Goal: Task Accomplishment & Management: Manage account settings

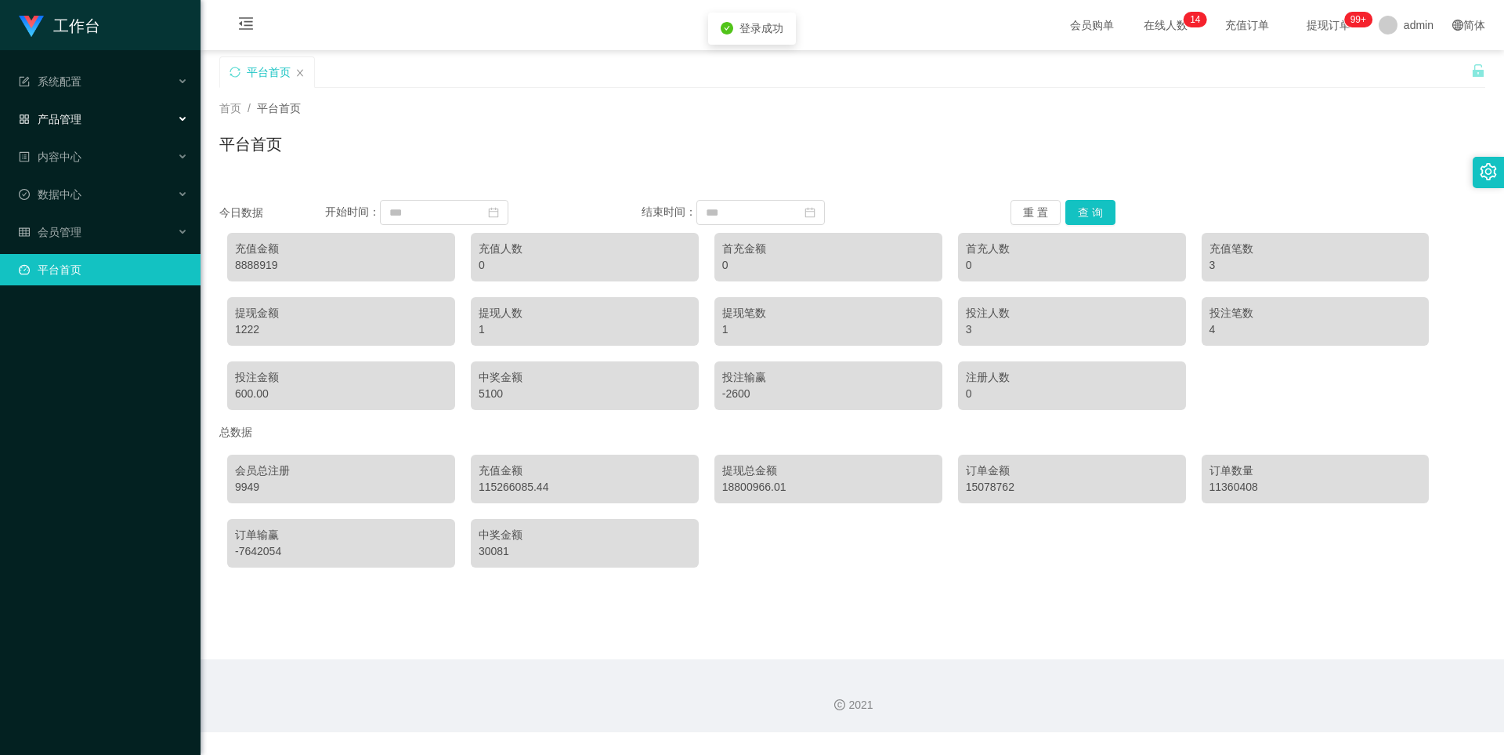
click at [106, 128] on div "产品管理" at bounding box center [100, 118] width 201 height 31
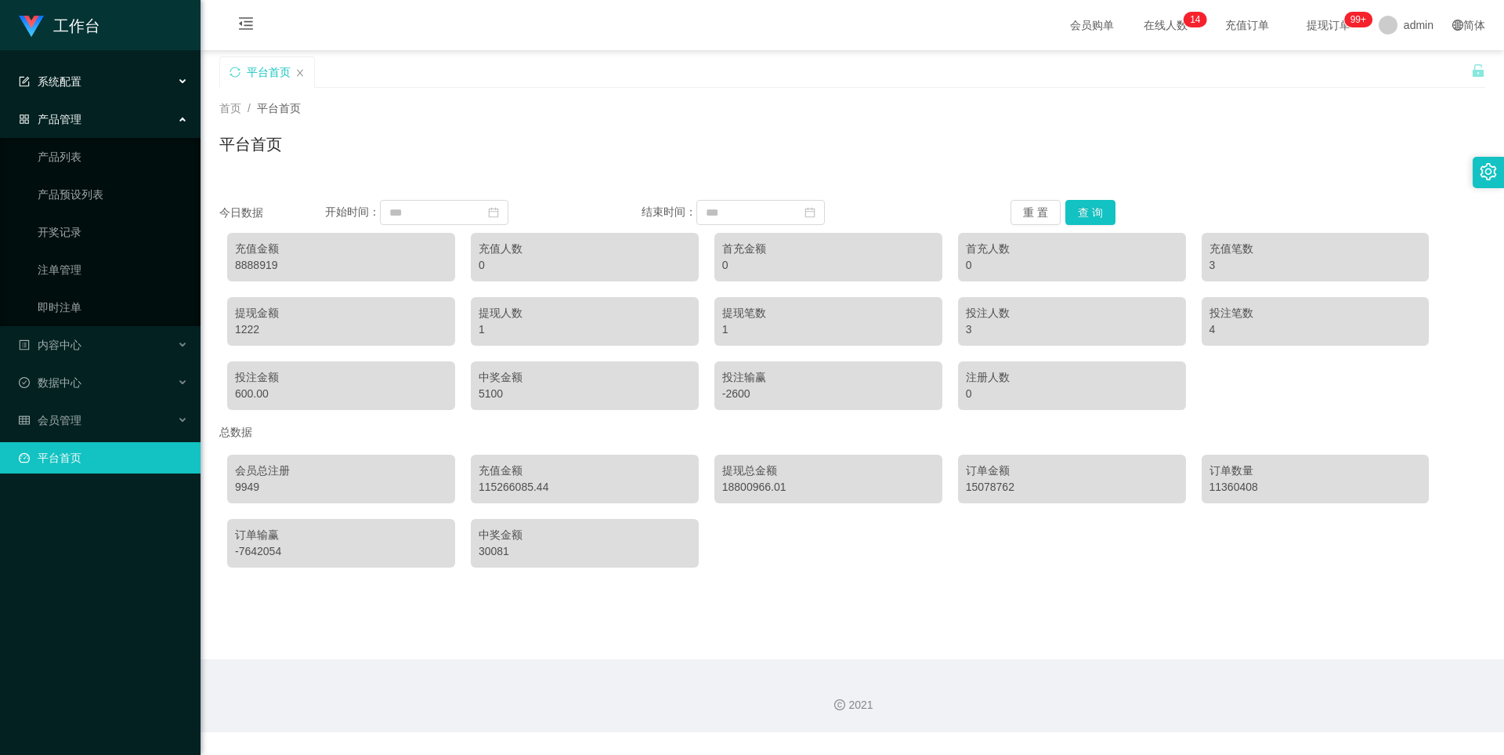
click at [97, 89] on div "系统配置" at bounding box center [100, 81] width 201 height 31
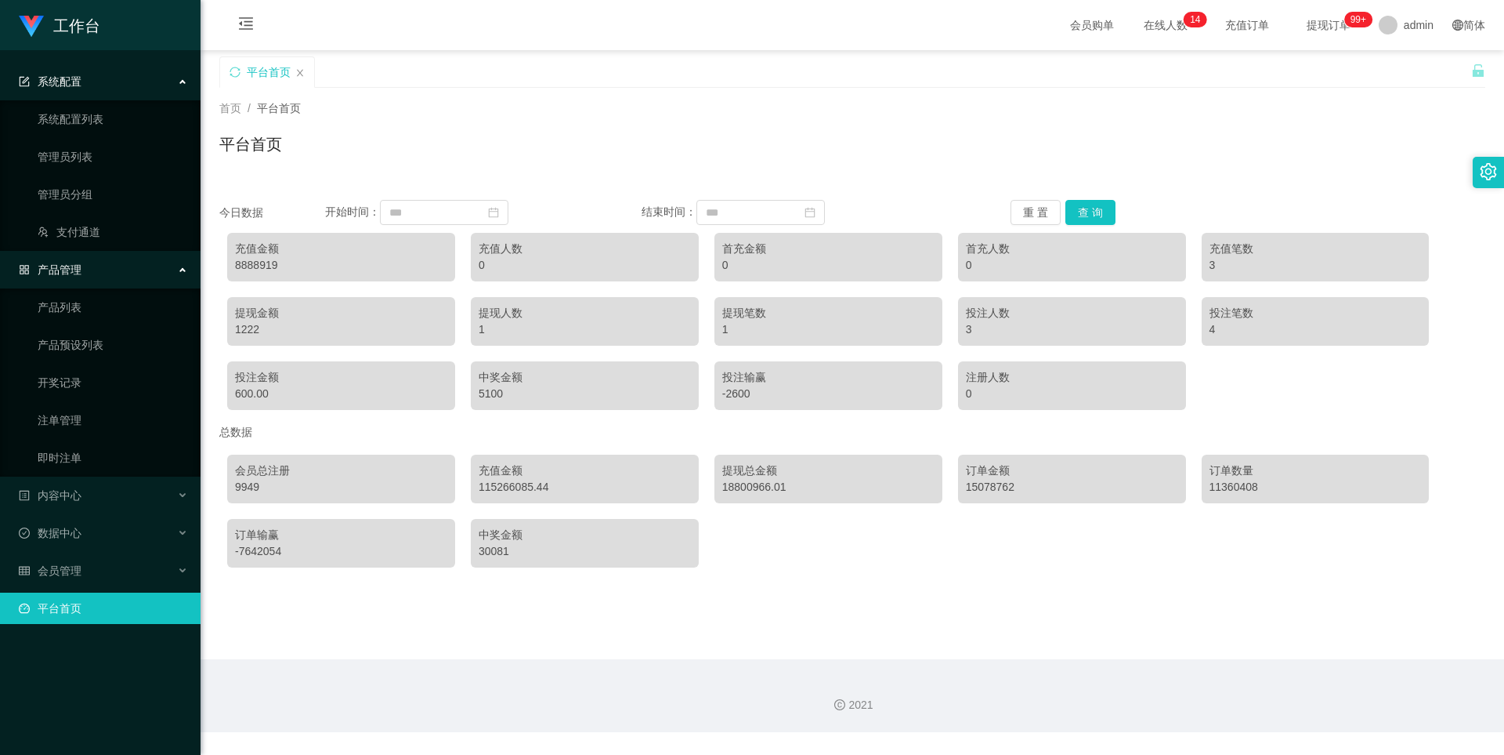
click at [126, 271] on div "产品管理" at bounding box center [100, 269] width 201 height 31
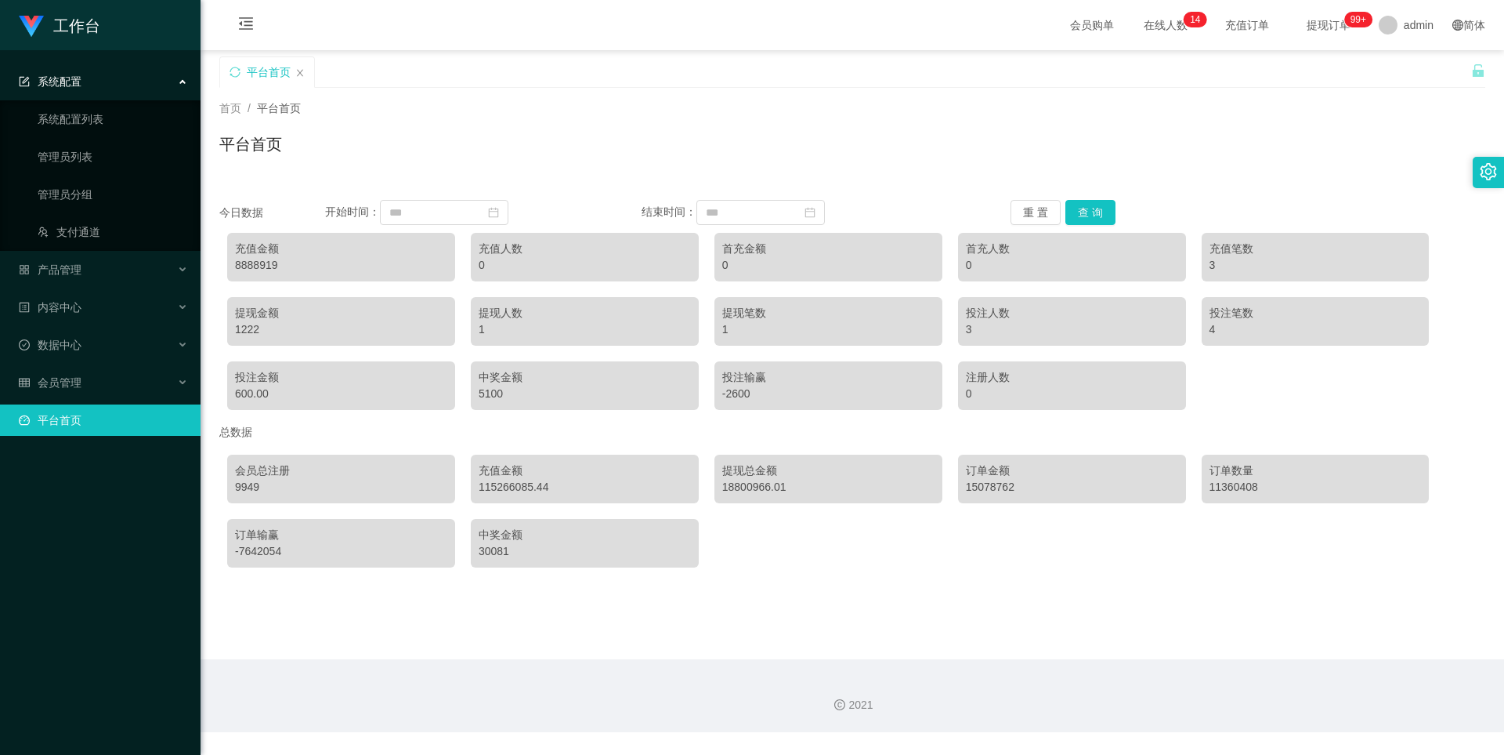
click at [149, 88] on div "系统配置" at bounding box center [100, 81] width 201 height 31
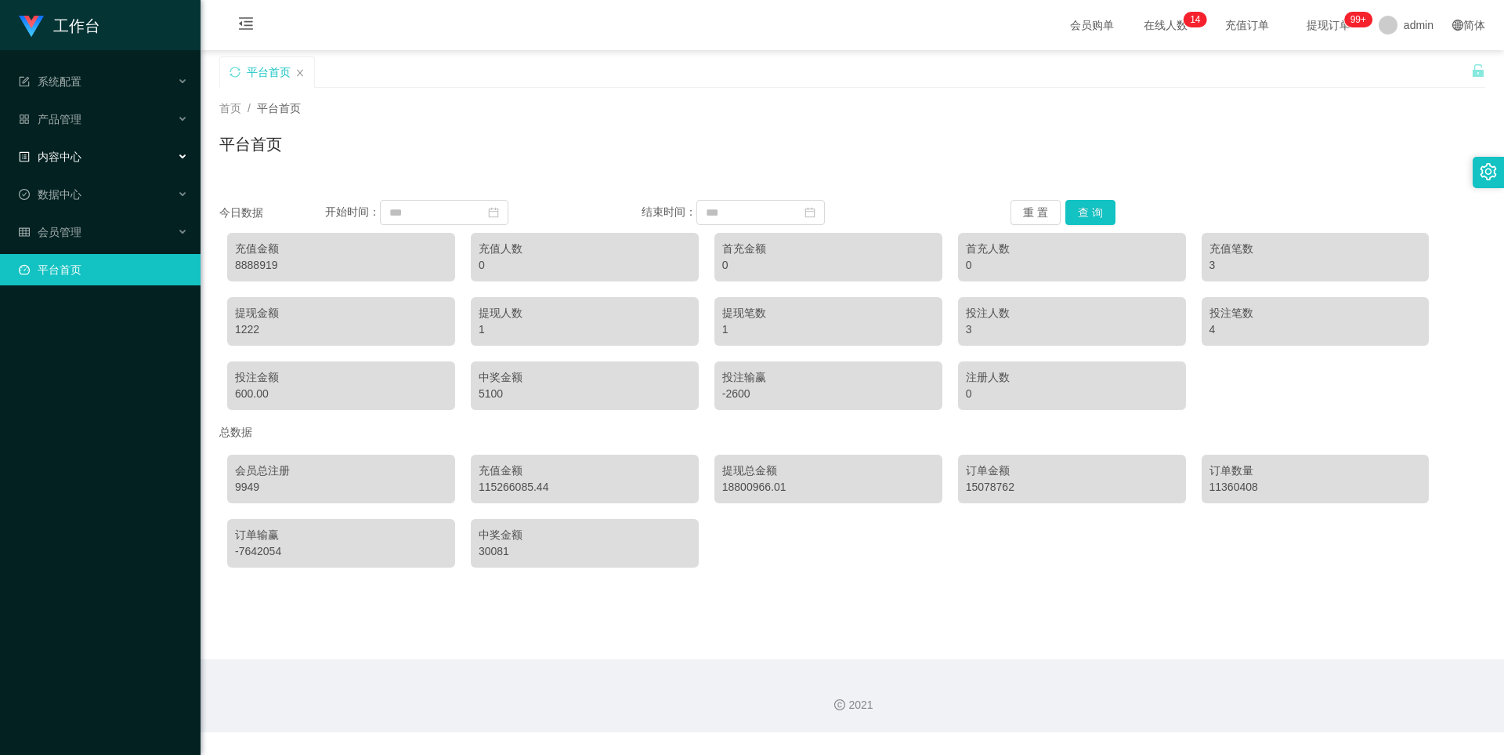
click at [100, 147] on div "内容中心" at bounding box center [100, 156] width 201 height 31
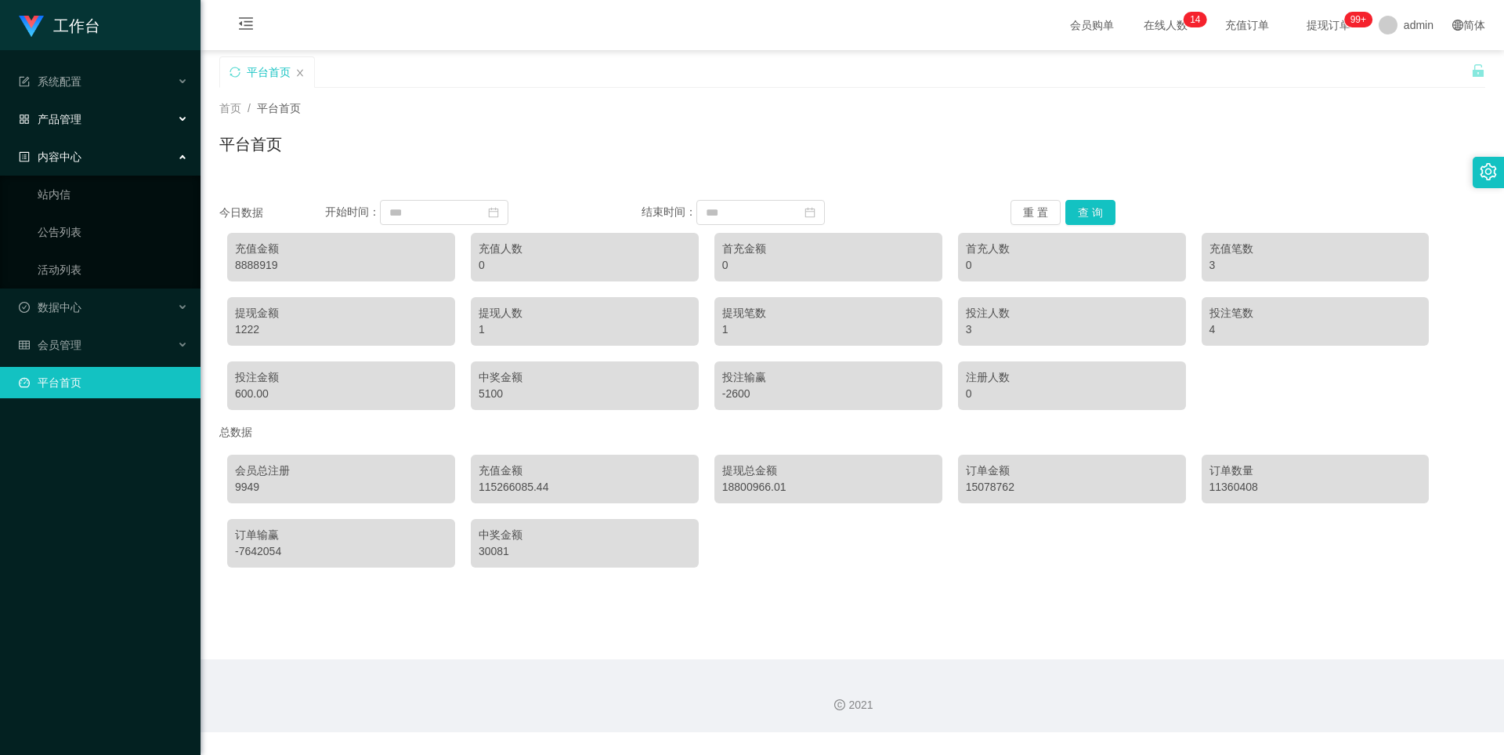
click at [99, 122] on div "产品管理" at bounding box center [100, 118] width 201 height 31
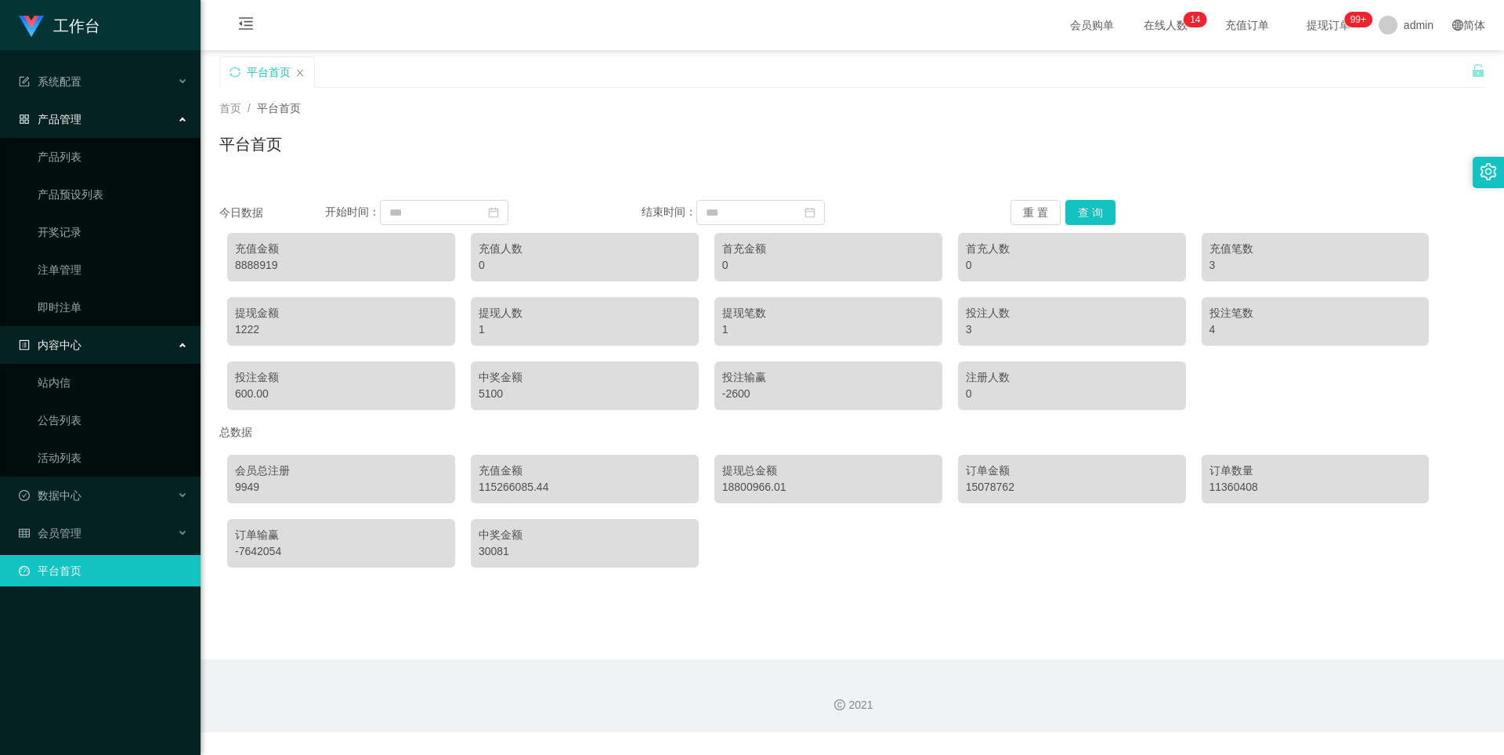
click at [103, 126] on div "产品管理" at bounding box center [100, 118] width 201 height 31
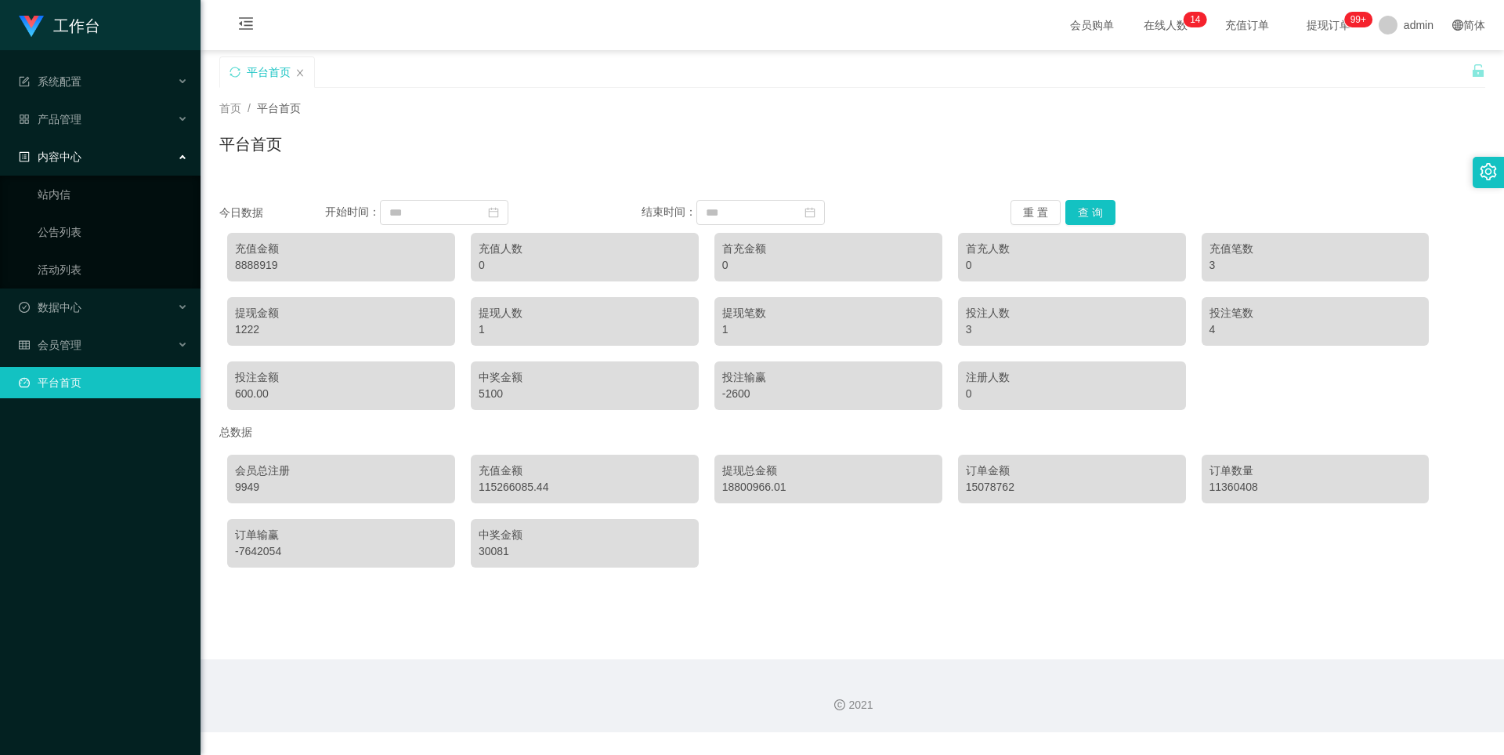
click at [81, 164] on div "内容中心" at bounding box center [100, 156] width 201 height 31
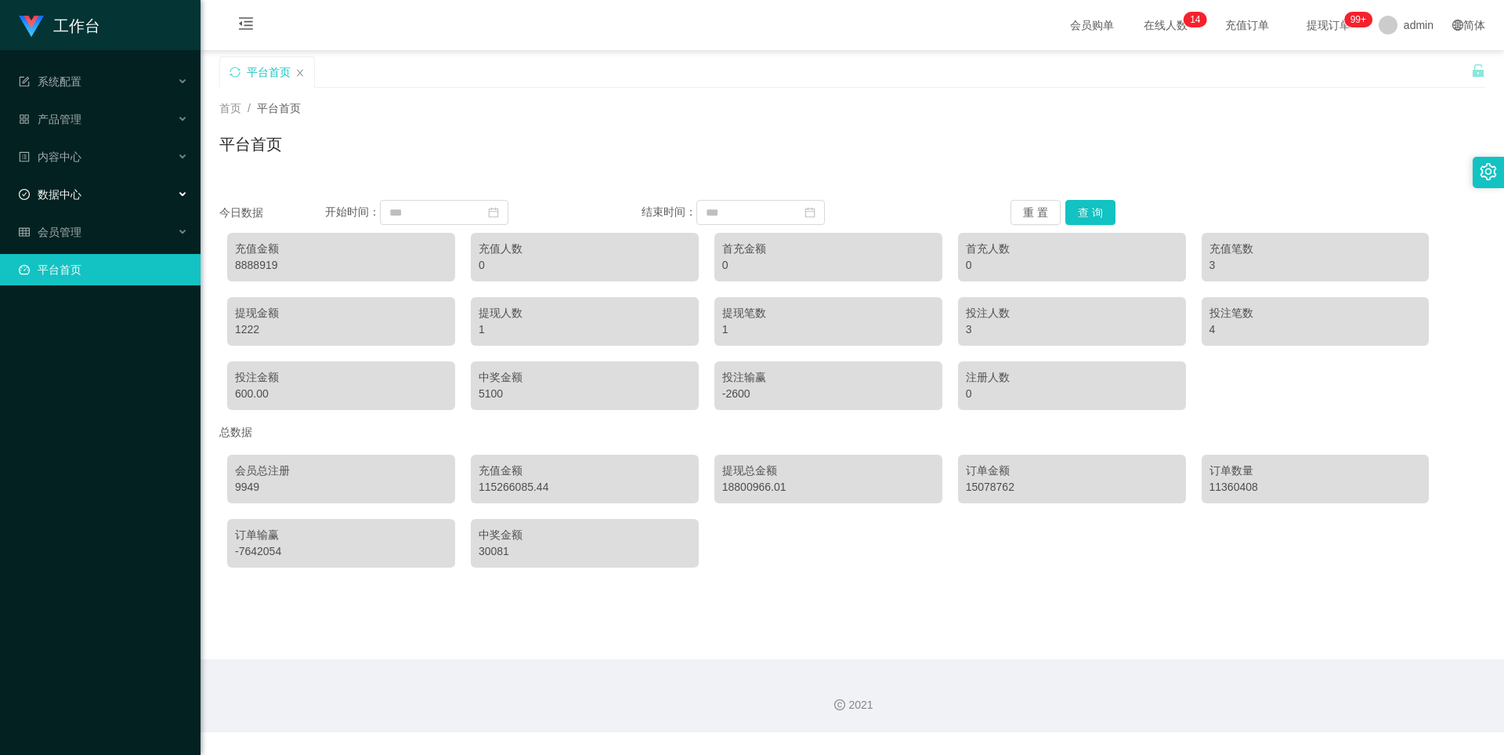
click at [81, 198] on div "数据中心" at bounding box center [100, 194] width 201 height 31
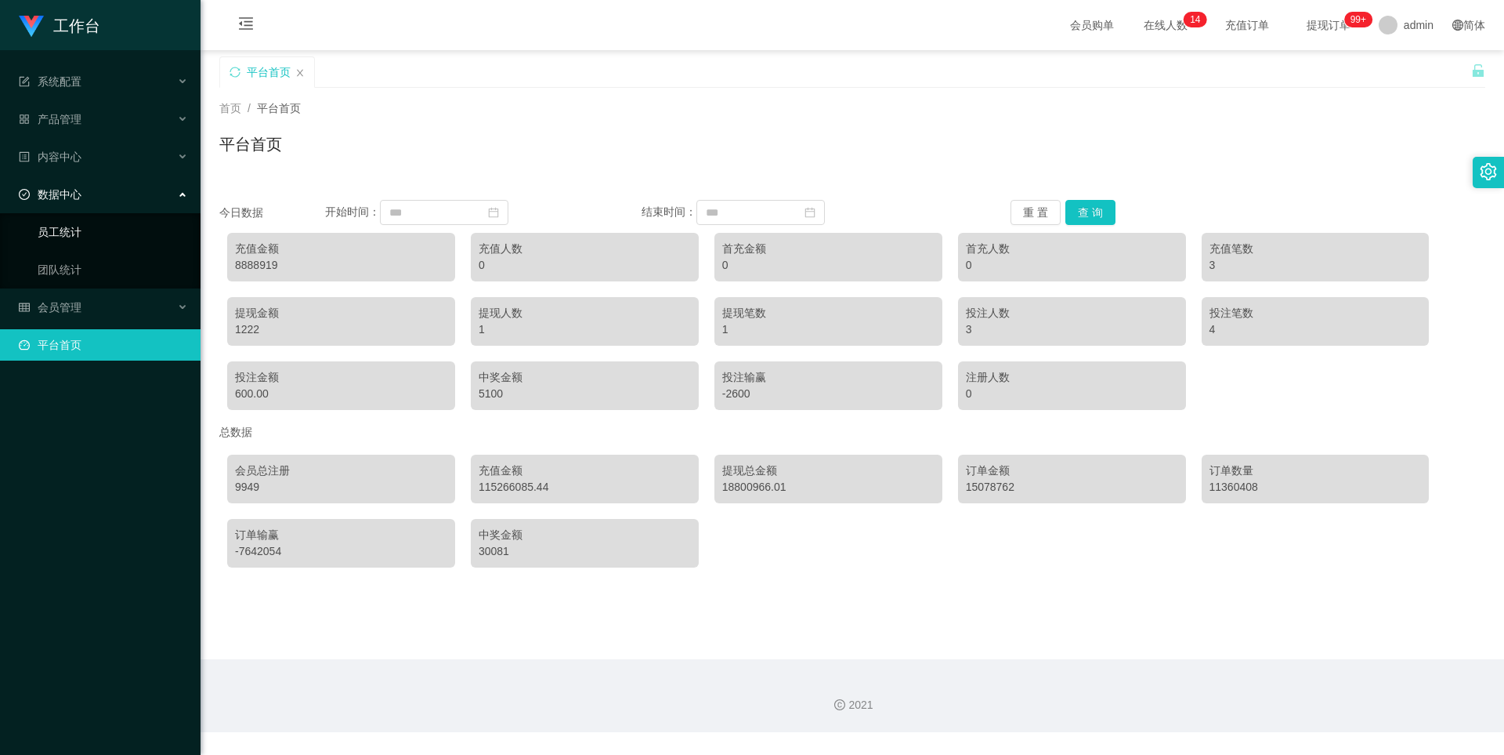
click at [88, 191] on div "数据中心" at bounding box center [100, 194] width 201 height 31
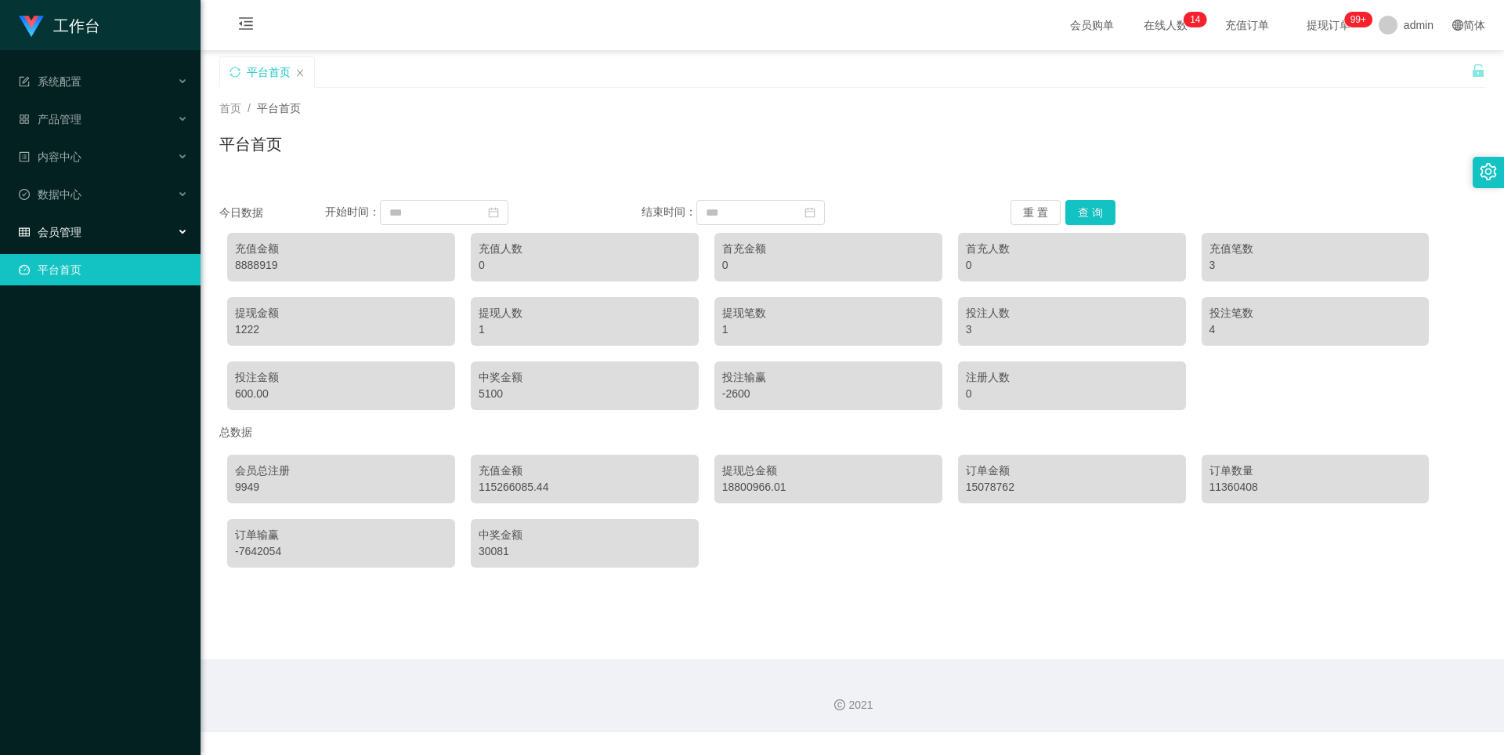
click at [81, 237] on span "会员管理" at bounding box center [50, 232] width 63 height 13
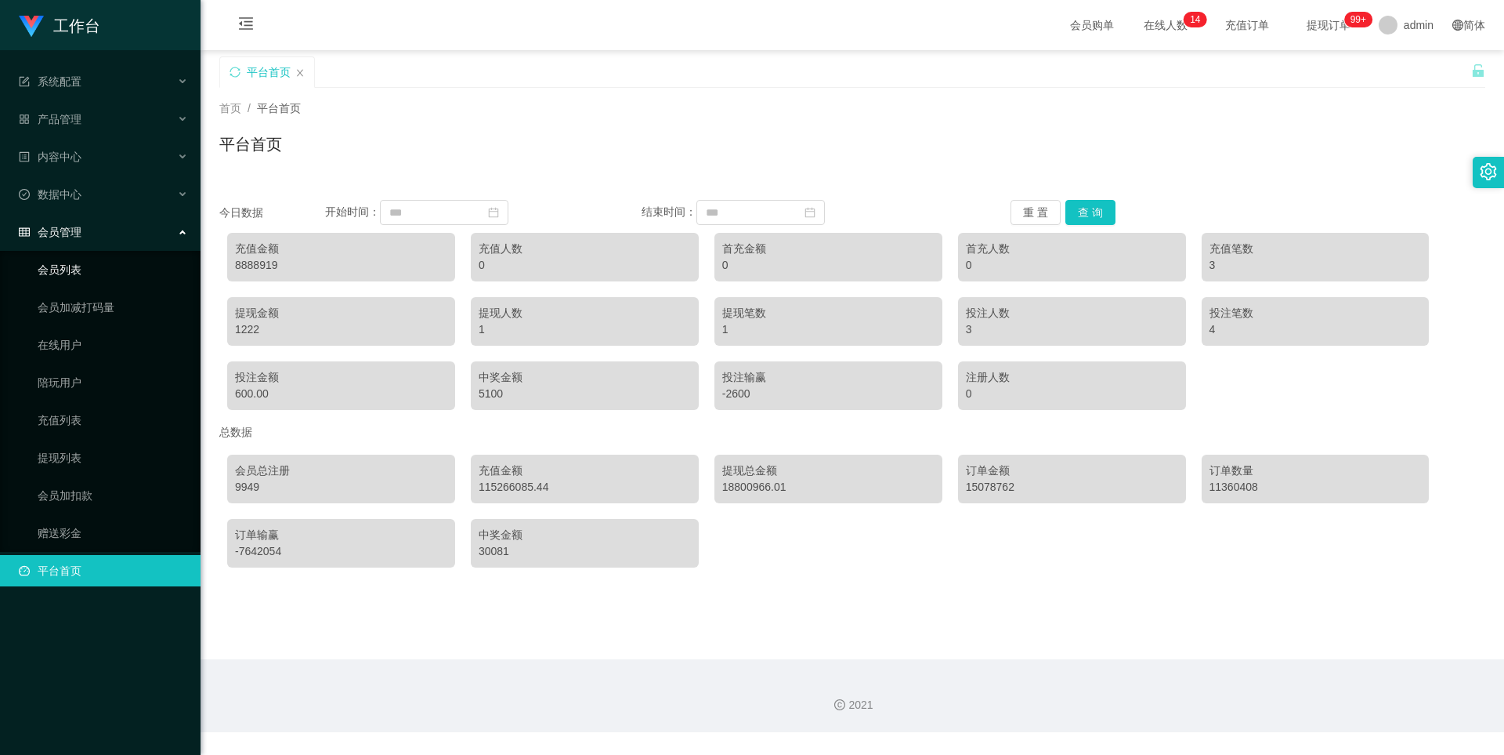
click at [83, 277] on link "会员列表" at bounding box center [113, 269] width 150 height 31
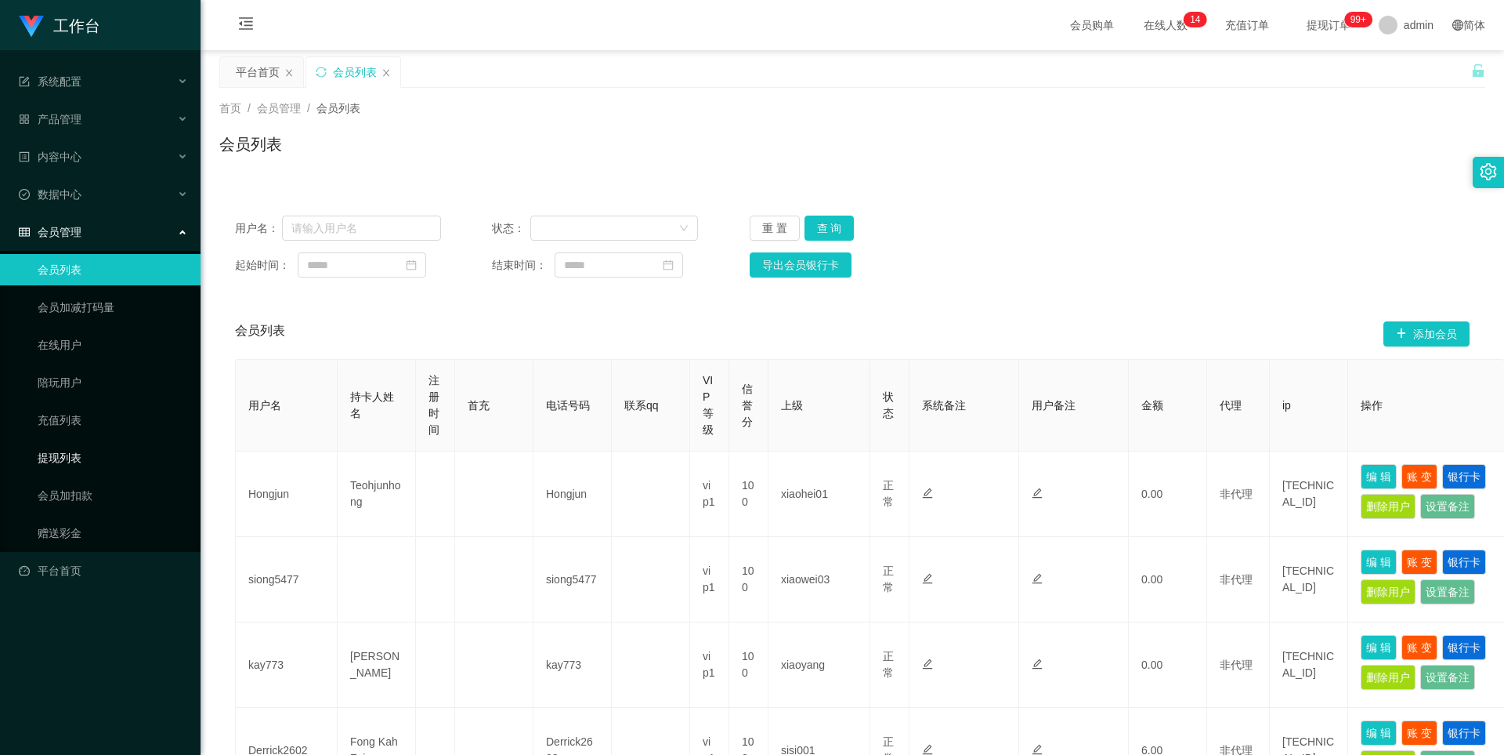
click at [75, 456] on link "提现列表" at bounding box center [113, 457] width 150 height 31
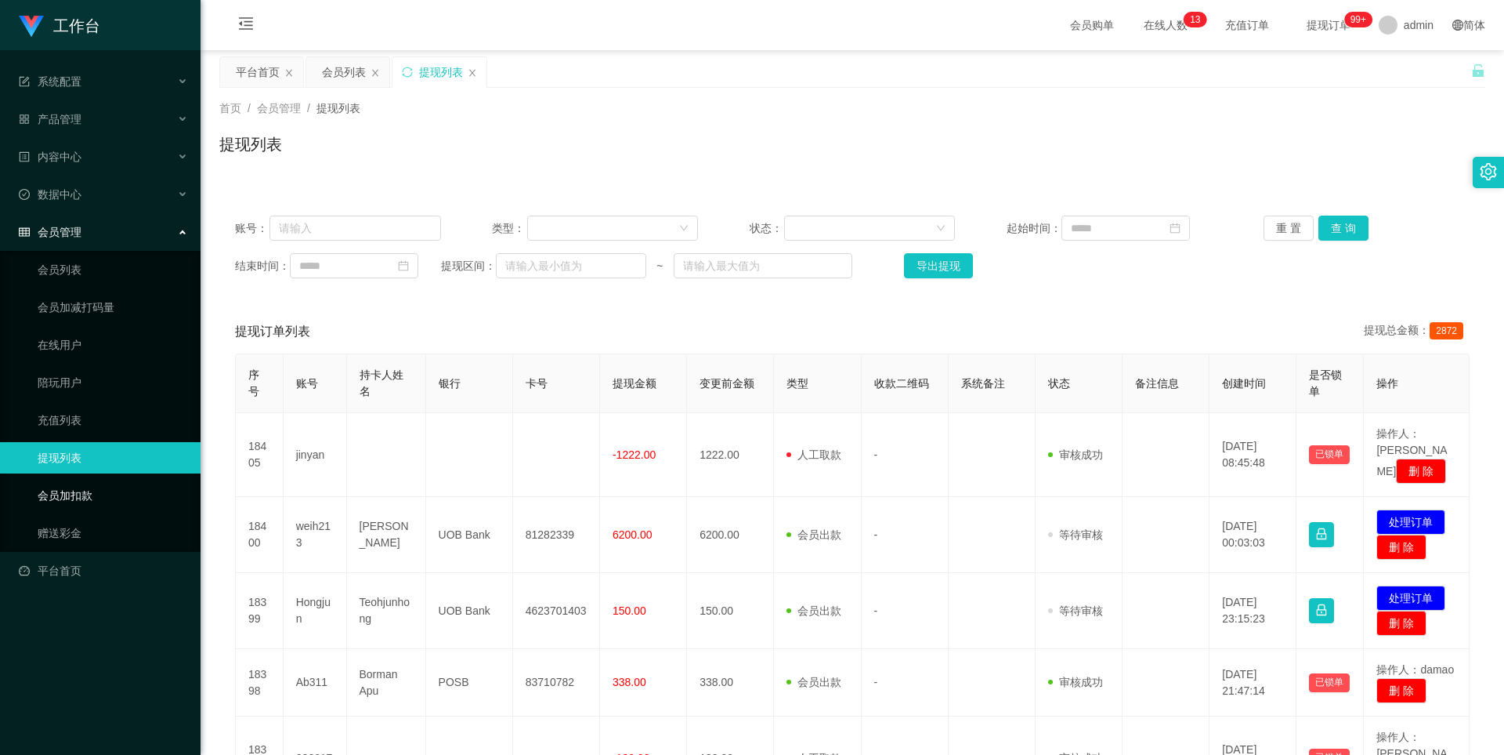
click at [81, 501] on link "会员加扣款" at bounding box center [113, 495] width 150 height 31
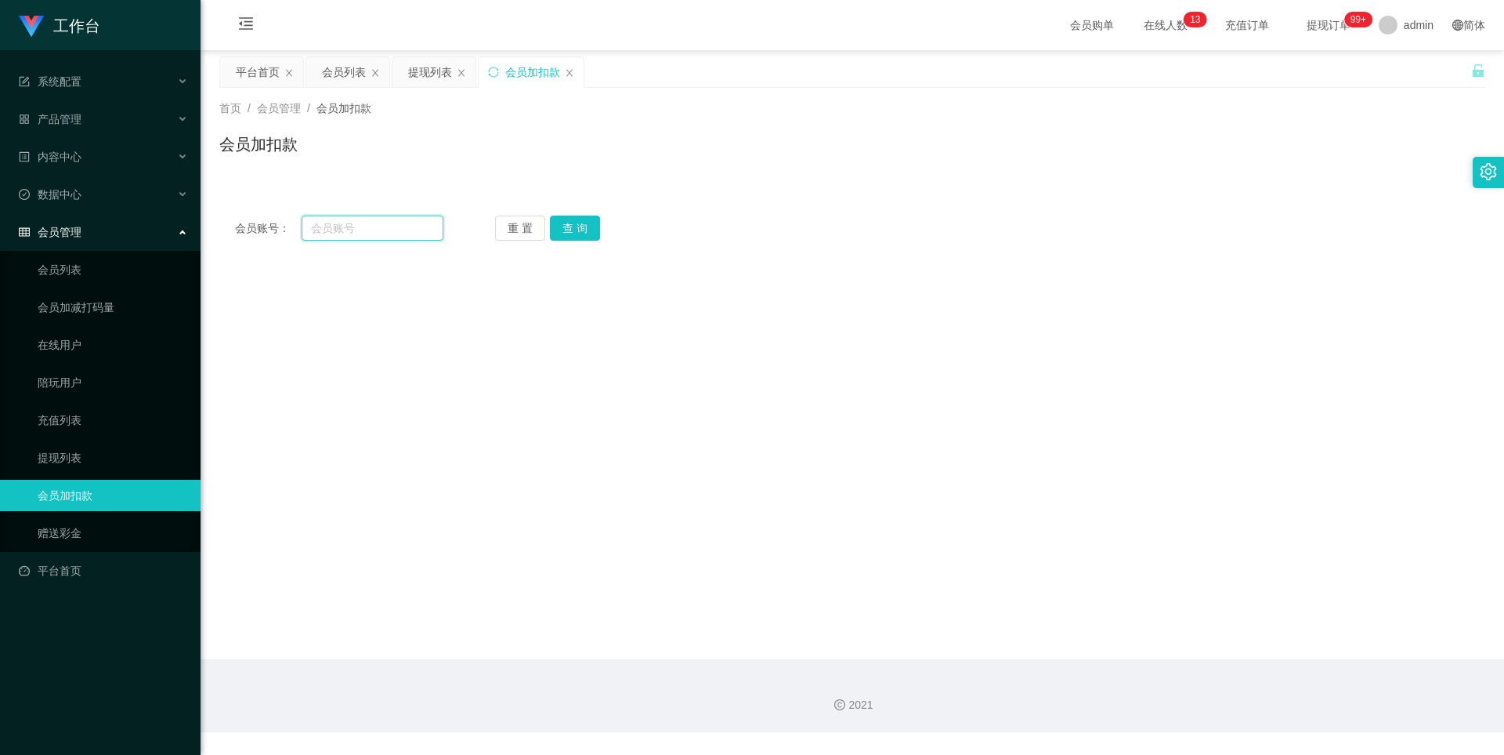
click at [371, 219] on input "text" at bounding box center [373, 227] width 142 height 25
paste input "Yaoanxian"
type input "Yaoanxian"
click at [567, 230] on button "查 询" at bounding box center [575, 227] width 50 height 25
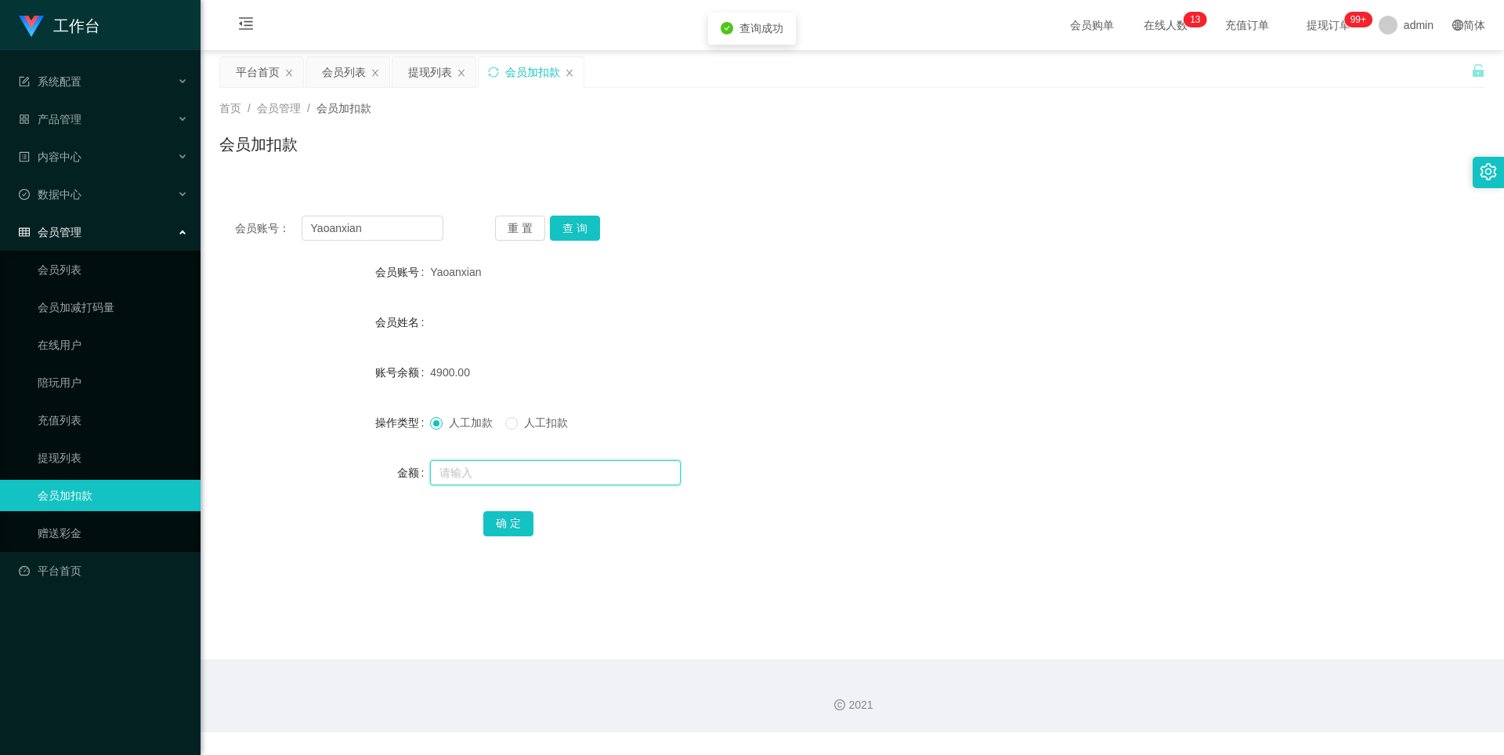
click at [471, 469] on input "text" at bounding box center [555, 472] width 251 height 25
type input "5000"
click at [486, 527] on button "确 定" at bounding box center [508, 523] width 50 height 25
click at [338, 70] on div "会员列表" at bounding box center [344, 72] width 44 height 30
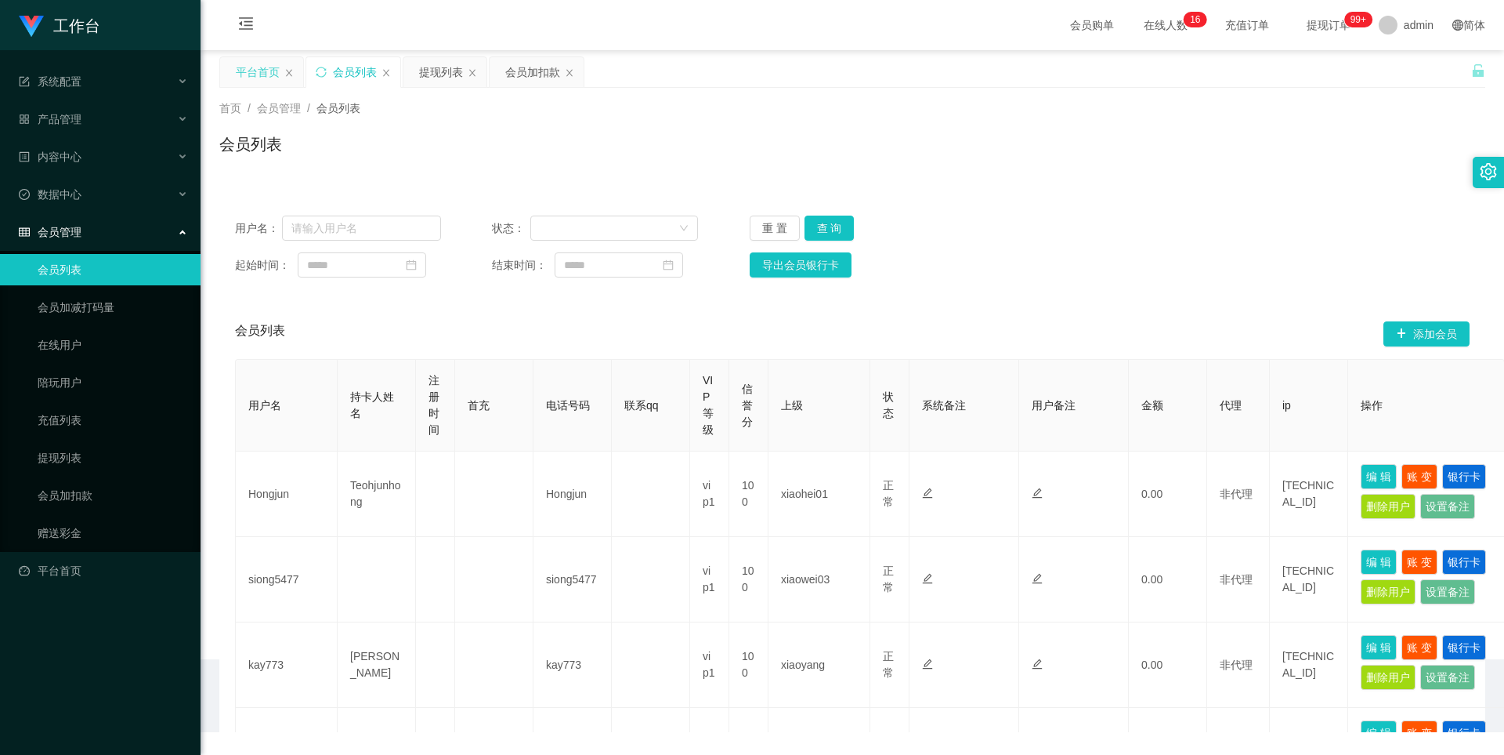
click at [251, 76] on div "平台首页" at bounding box center [258, 72] width 44 height 30
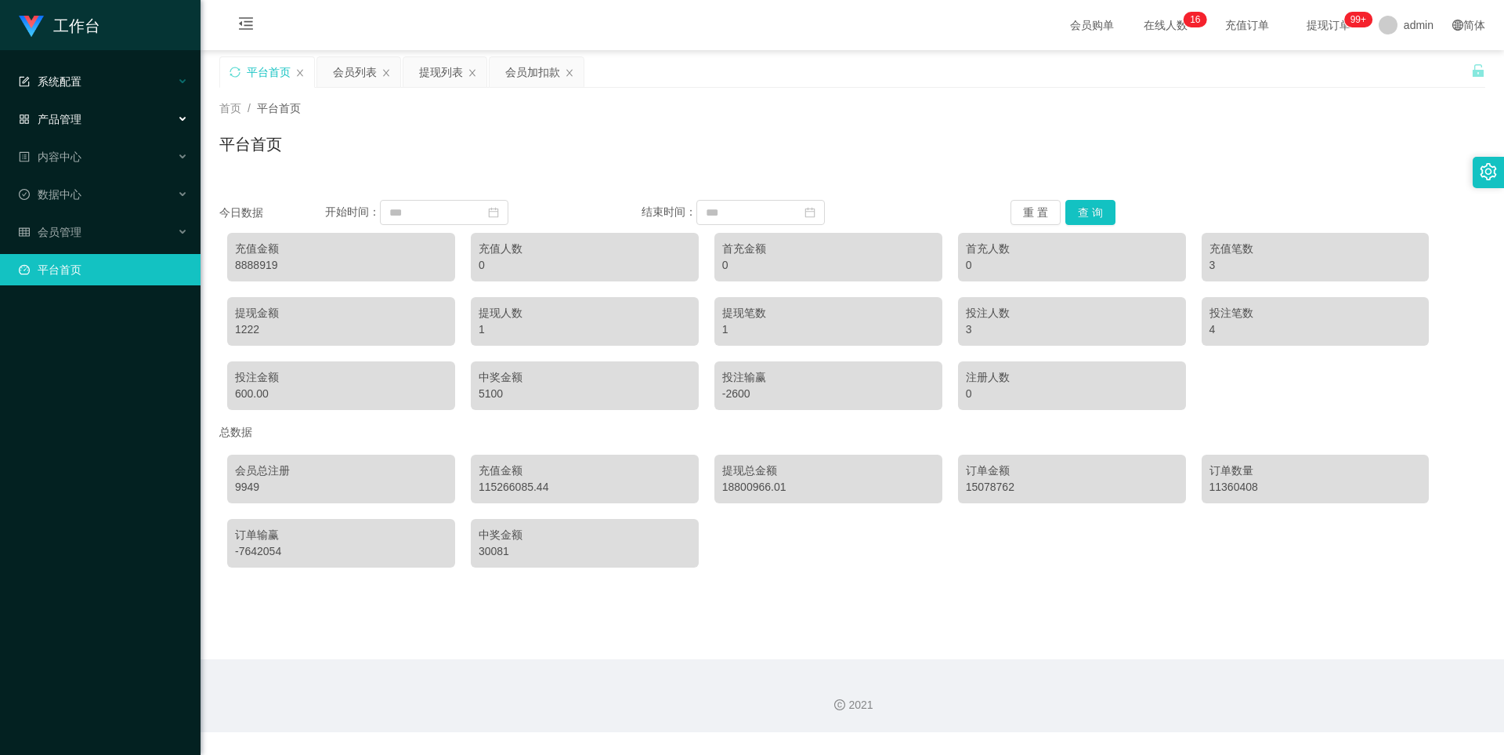
click at [117, 84] on div "系统配置" at bounding box center [100, 81] width 201 height 31
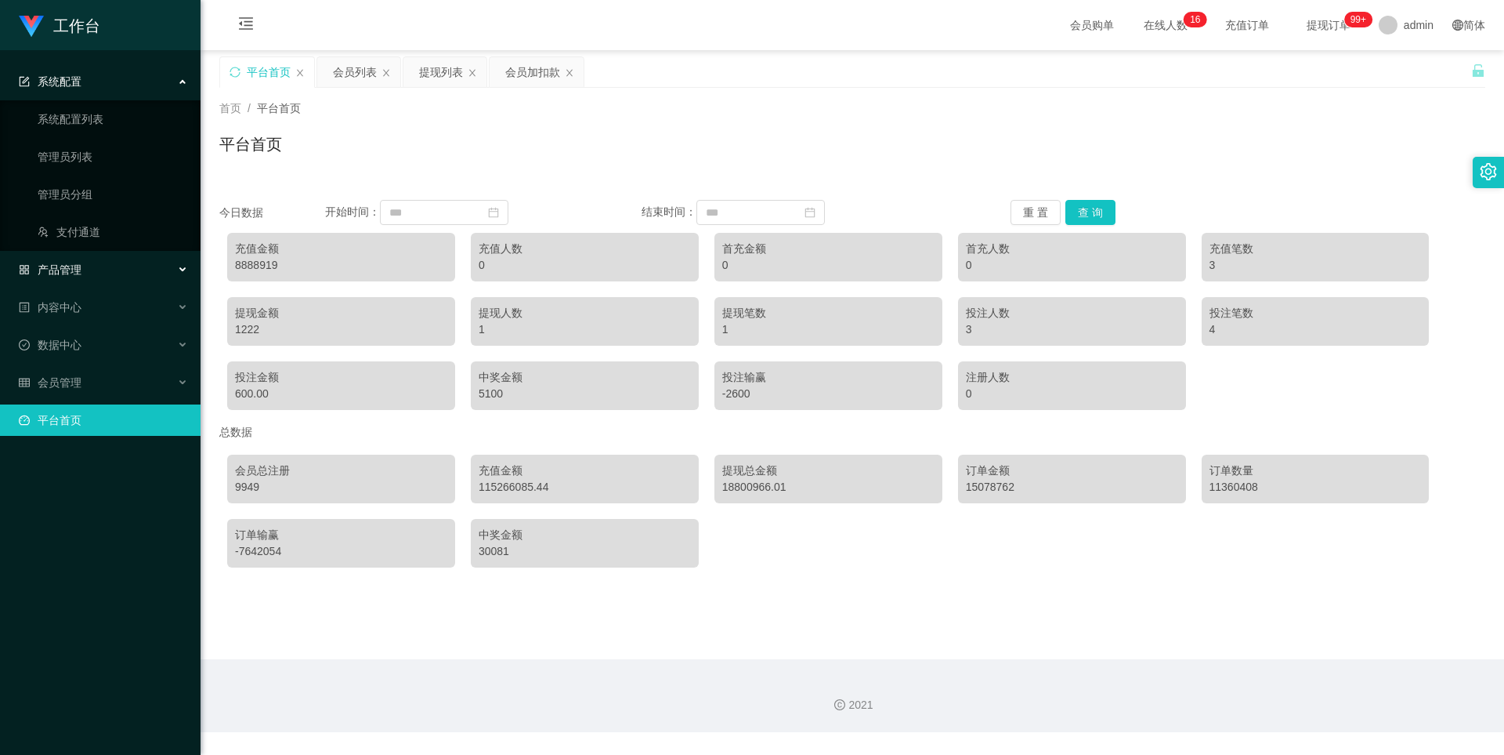
click at [107, 261] on div "产品管理" at bounding box center [100, 269] width 201 height 31
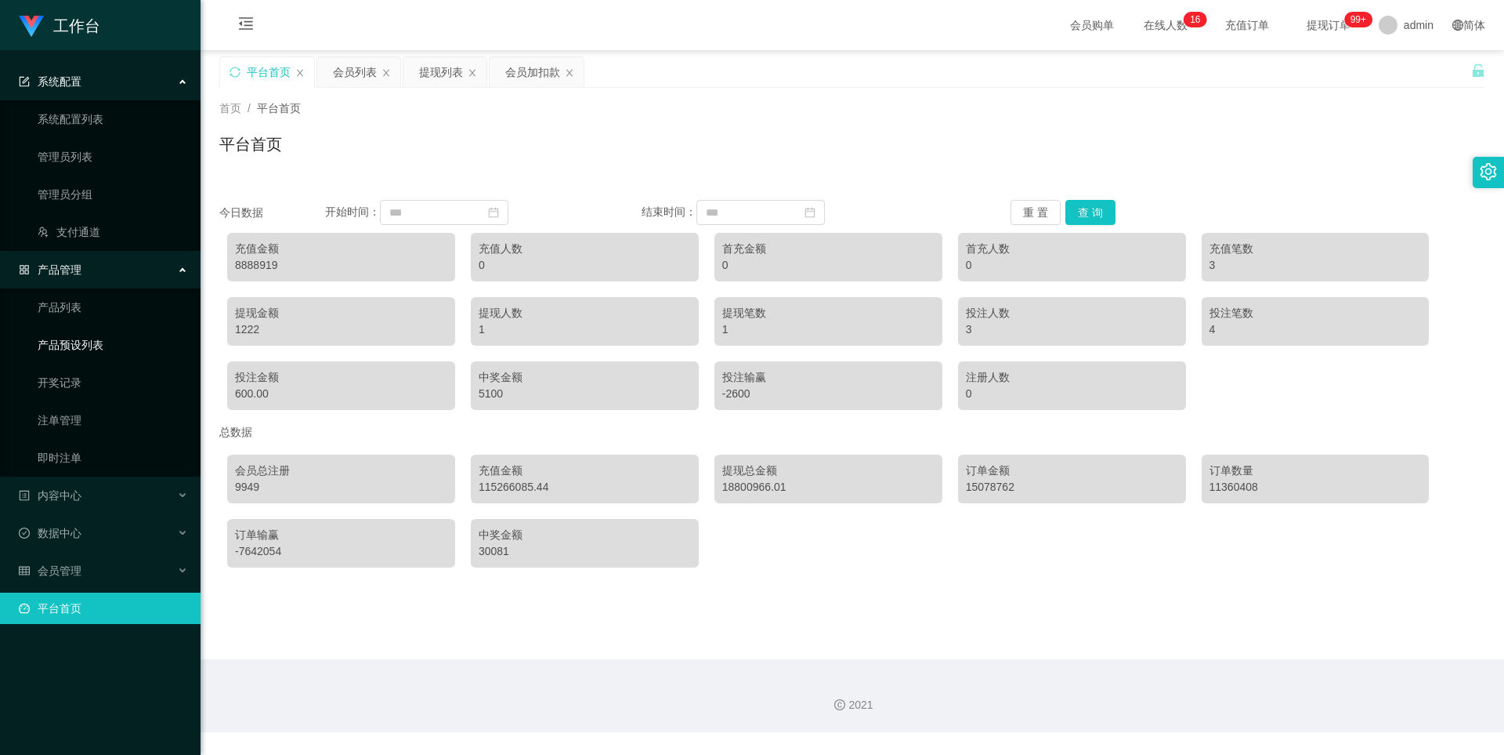
click at [108, 342] on link "产品预设列表" at bounding box center [113, 344] width 150 height 31
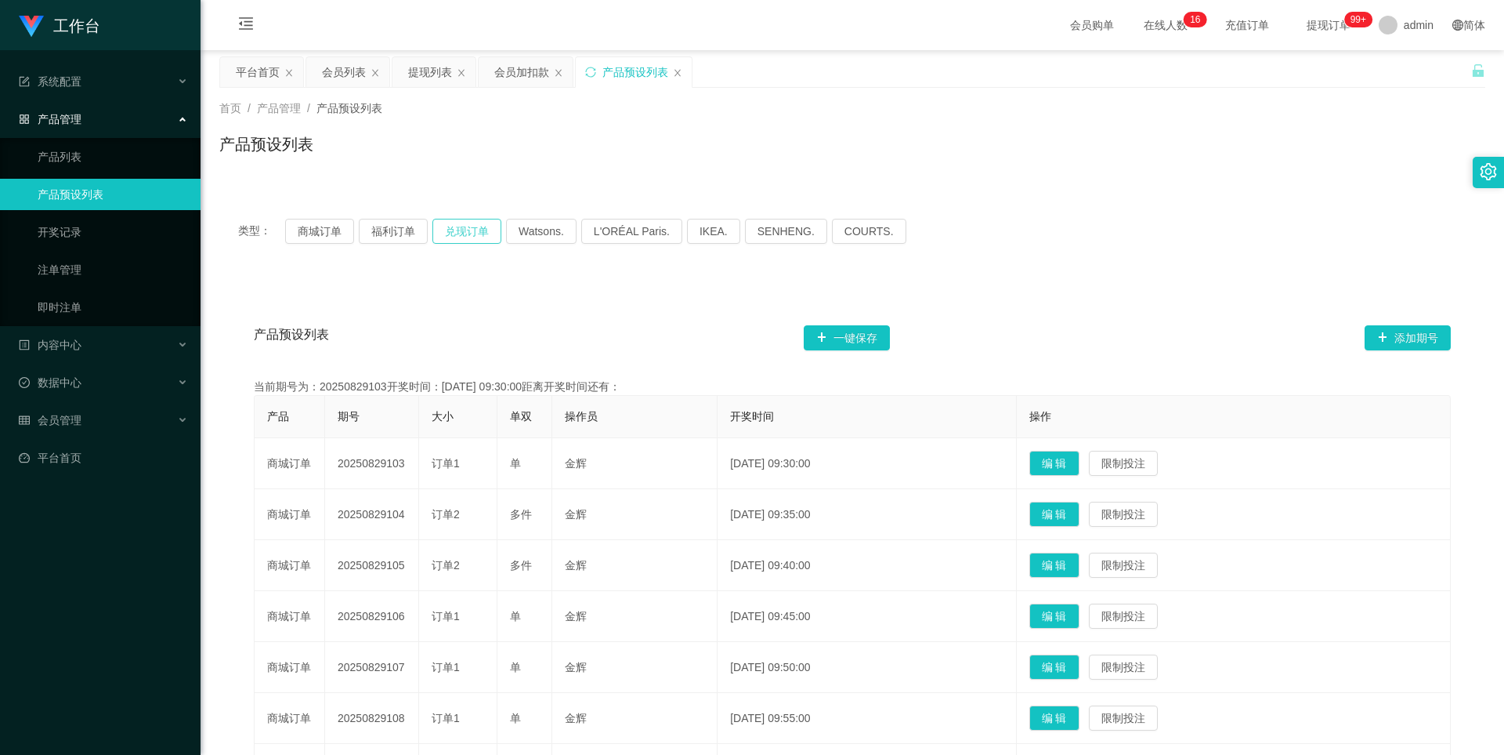
click at [465, 238] on button "兑现订单" at bounding box center [467, 231] width 69 height 25
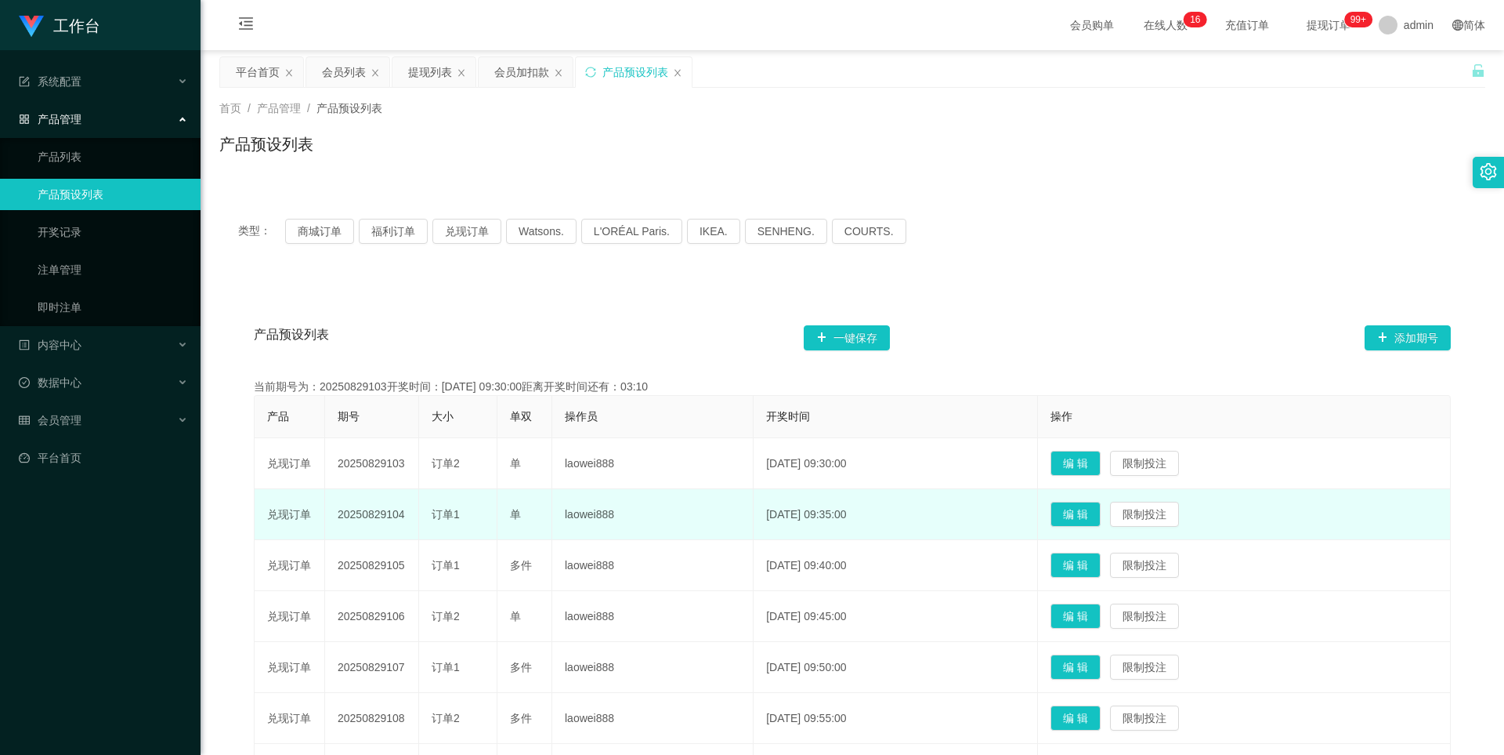
click at [379, 509] on td "20250829104" at bounding box center [372, 514] width 94 height 51
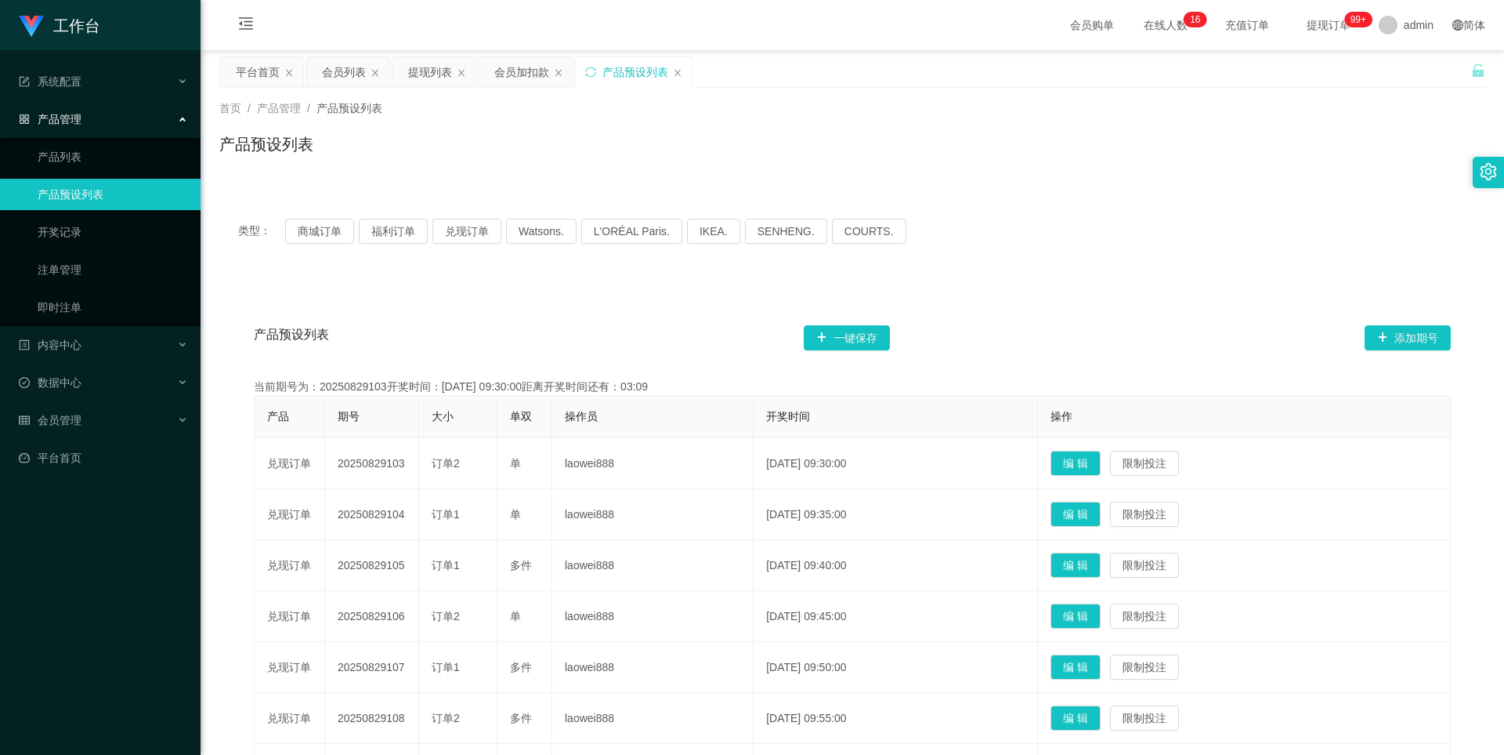
copy td "20250829104"
